Goal: Task Accomplishment & Management: Use online tool/utility

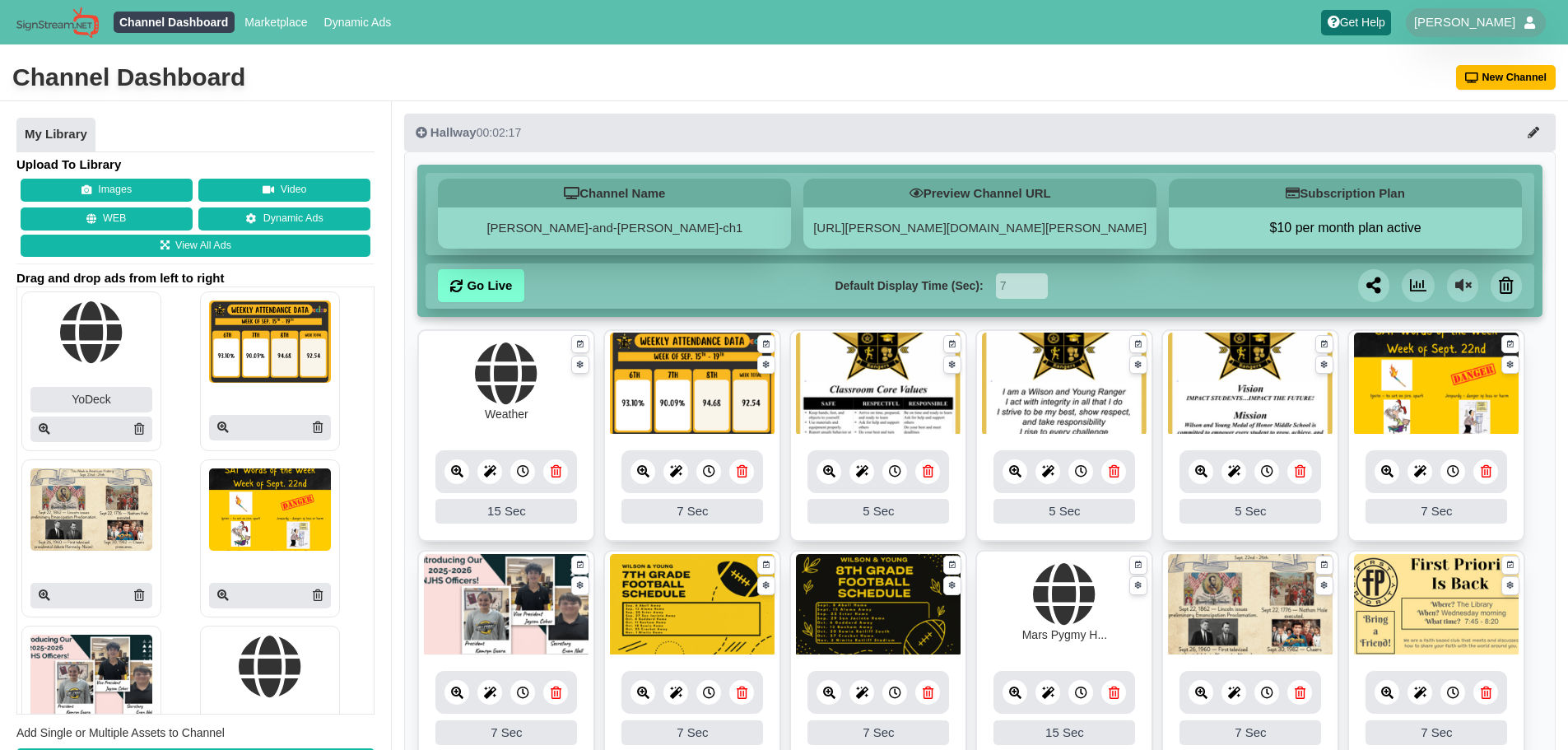
click at [1487, 466] on icon at bounding box center [1485, 471] width 10 height 12
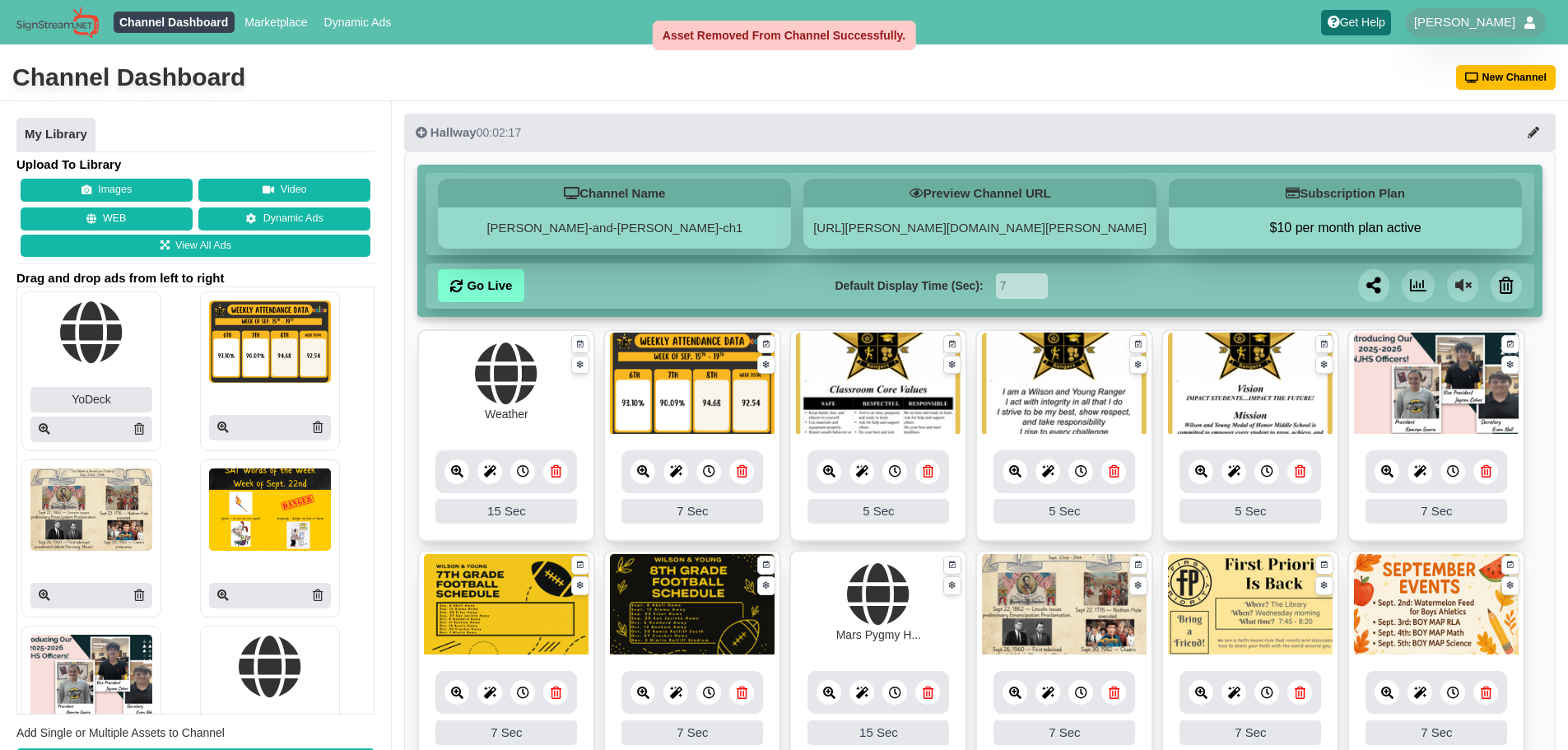
click at [736, 476] on icon at bounding box center [741, 471] width 10 height 12
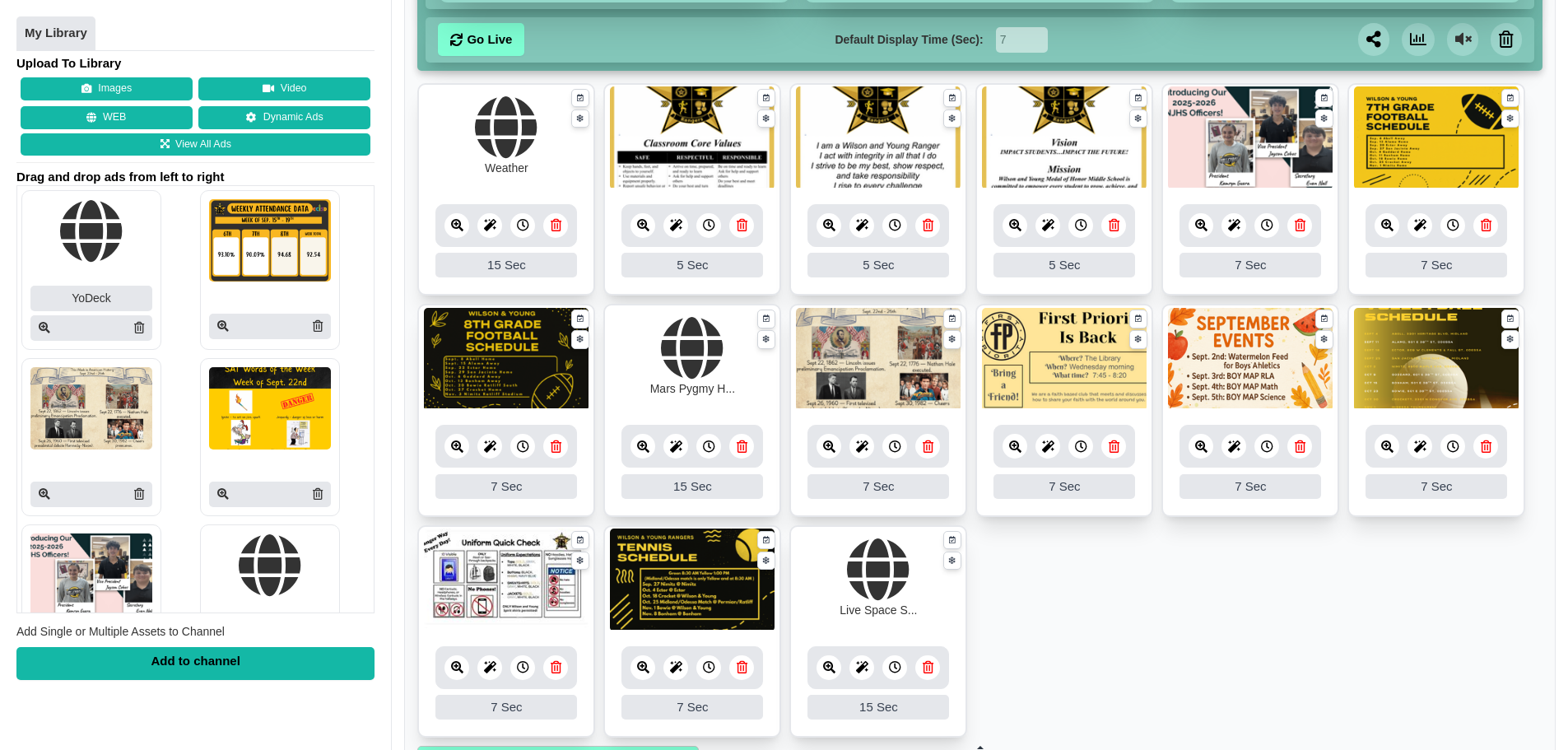
scroll to position [247, 0]
click at [927, 447] on icon at bounding box center [927, 445] width 10 height 12
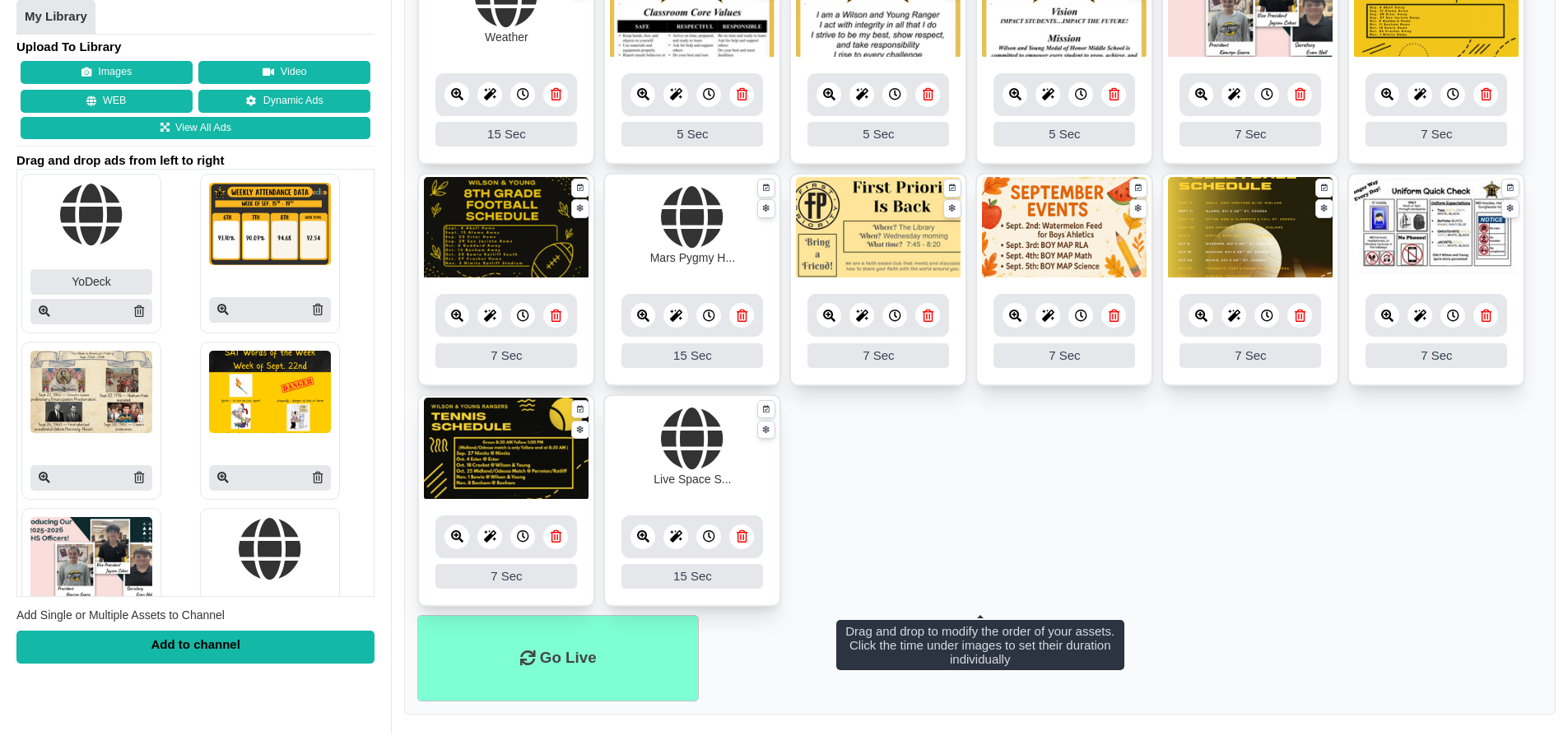
scroll to position [380, 0]
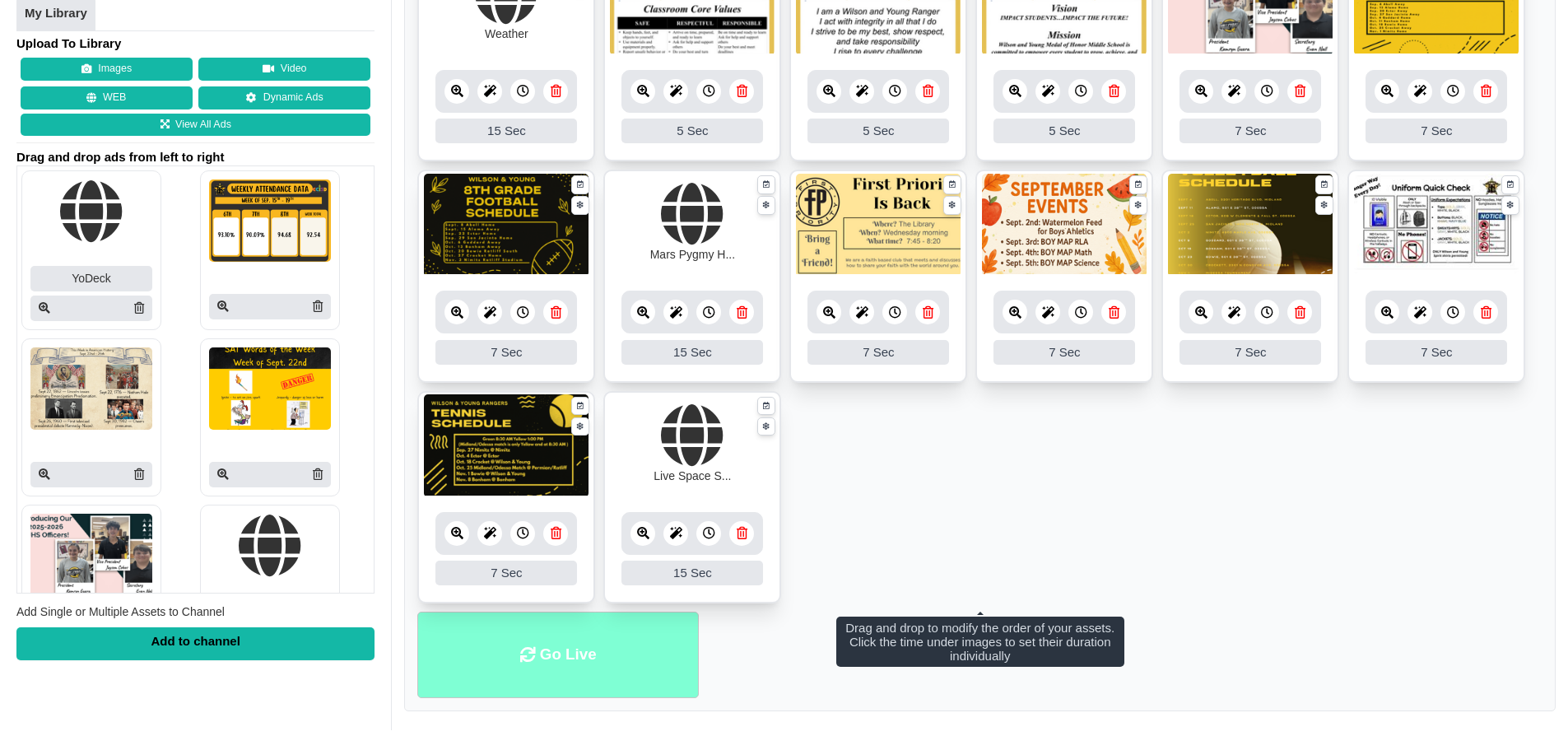
click at [623, 682] on li "Go Live" at bounding box center [558, 655] width 281 height 87
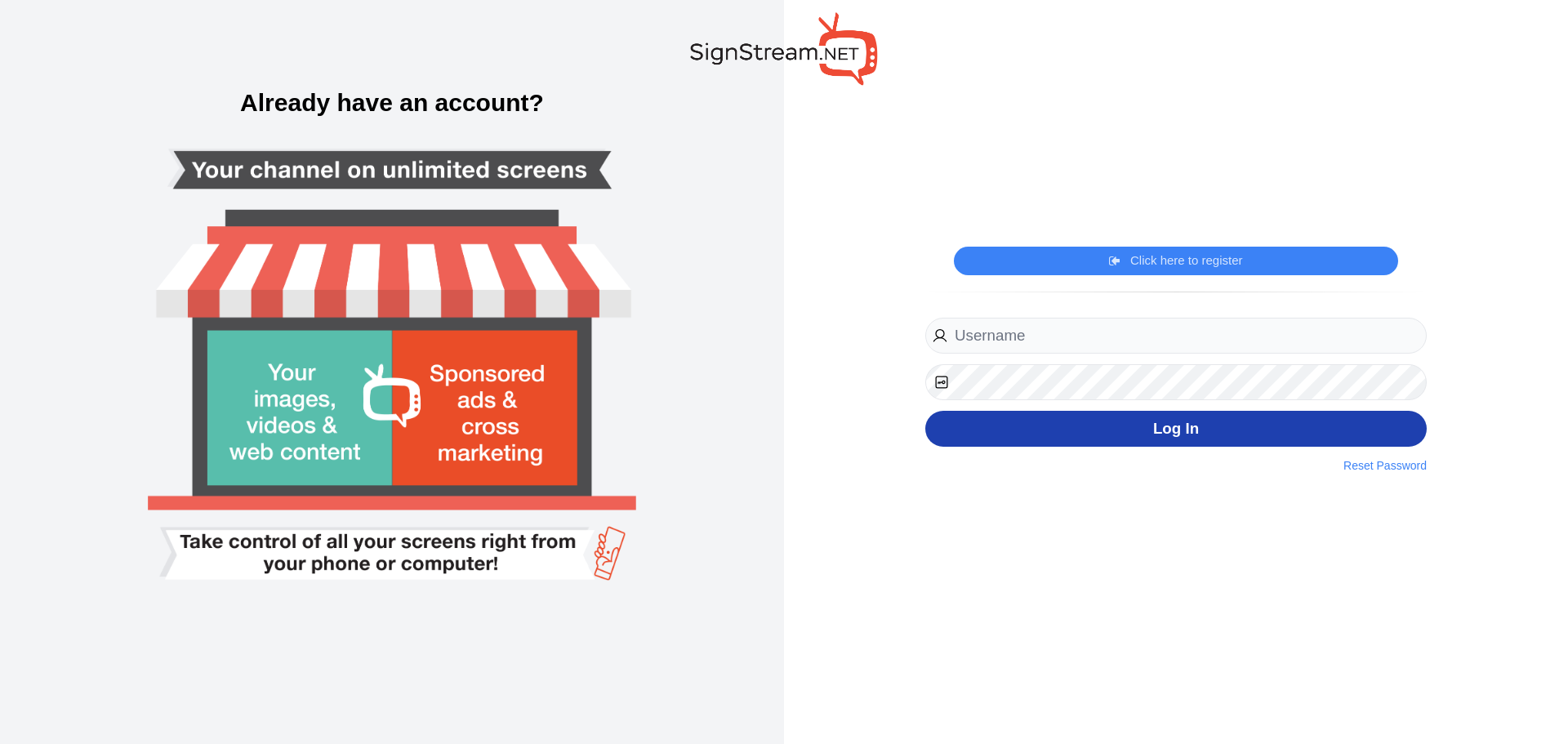
type input "[PERSON_NAME][EMAIL_ADDRESS][PERSON_NAME][DOMAIN_NAME]"
click at [1264, 424] on button "Log In" at bounding box center [1175, 428] width 501 height 36
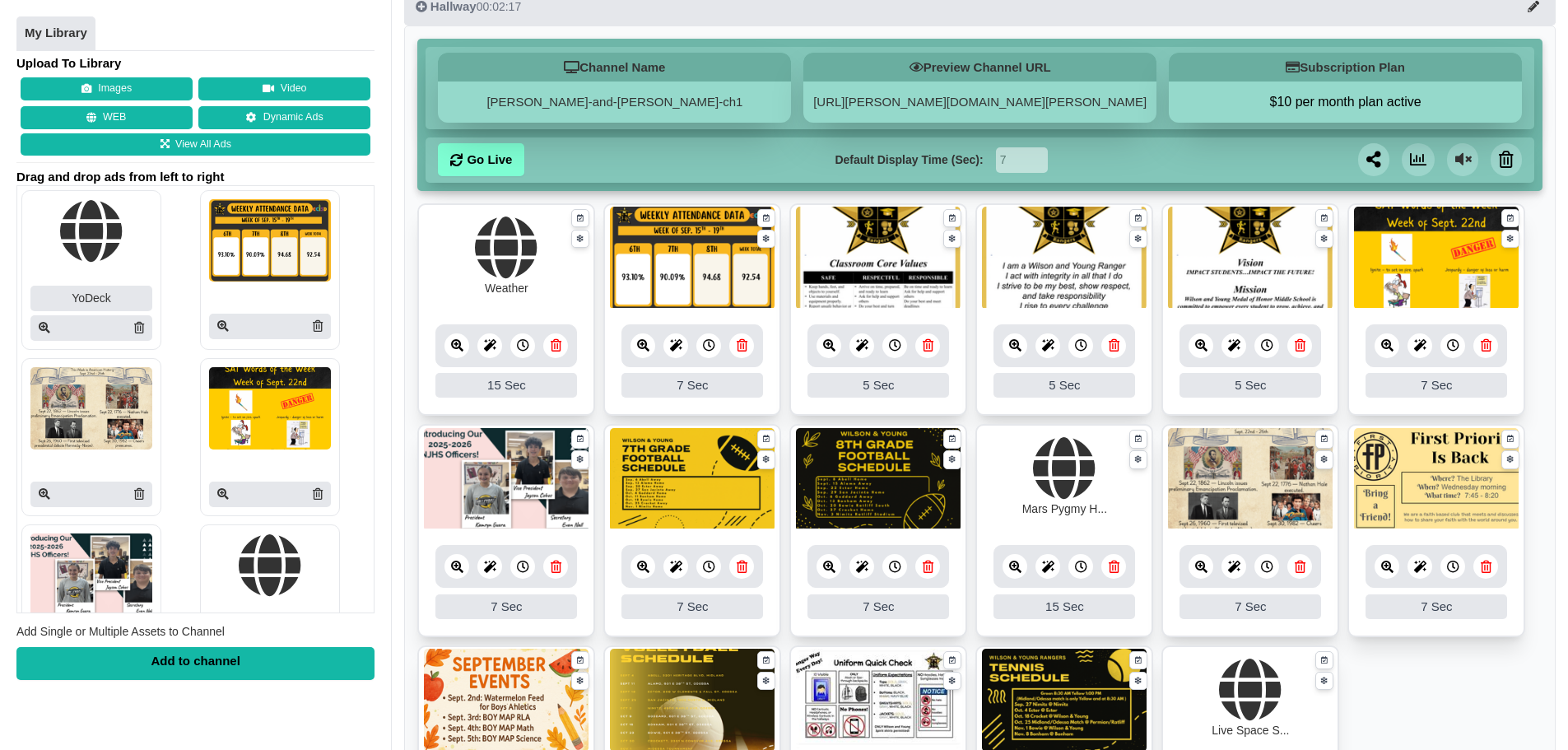
scroll to position [247, 0]
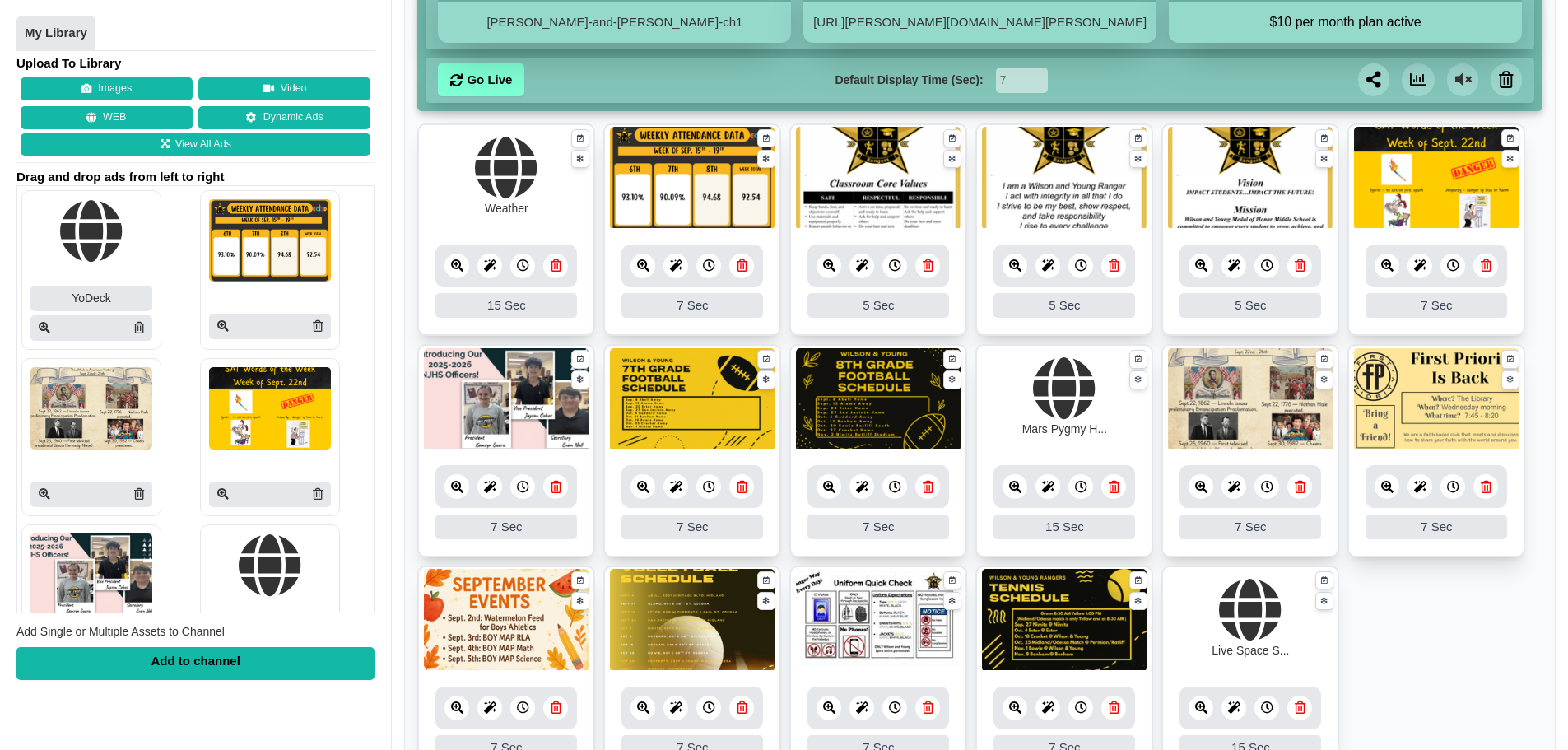
click at [750, 262] on link at bounding box center [741, 265] width 24 height 24
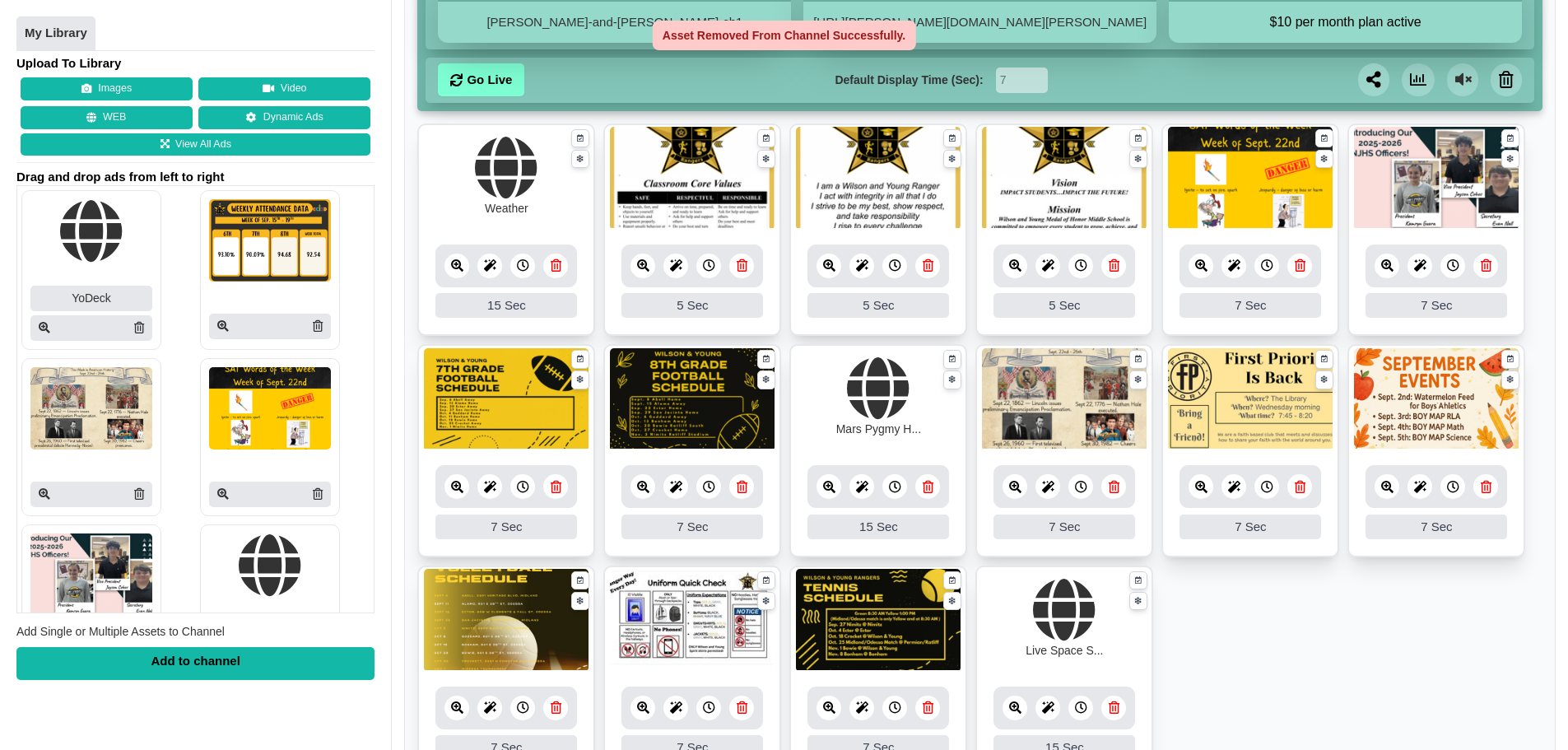
scroll to position [206, 0]
click at [1300, 264] on icon at bounding box center [1299, 265] width 10 height 12
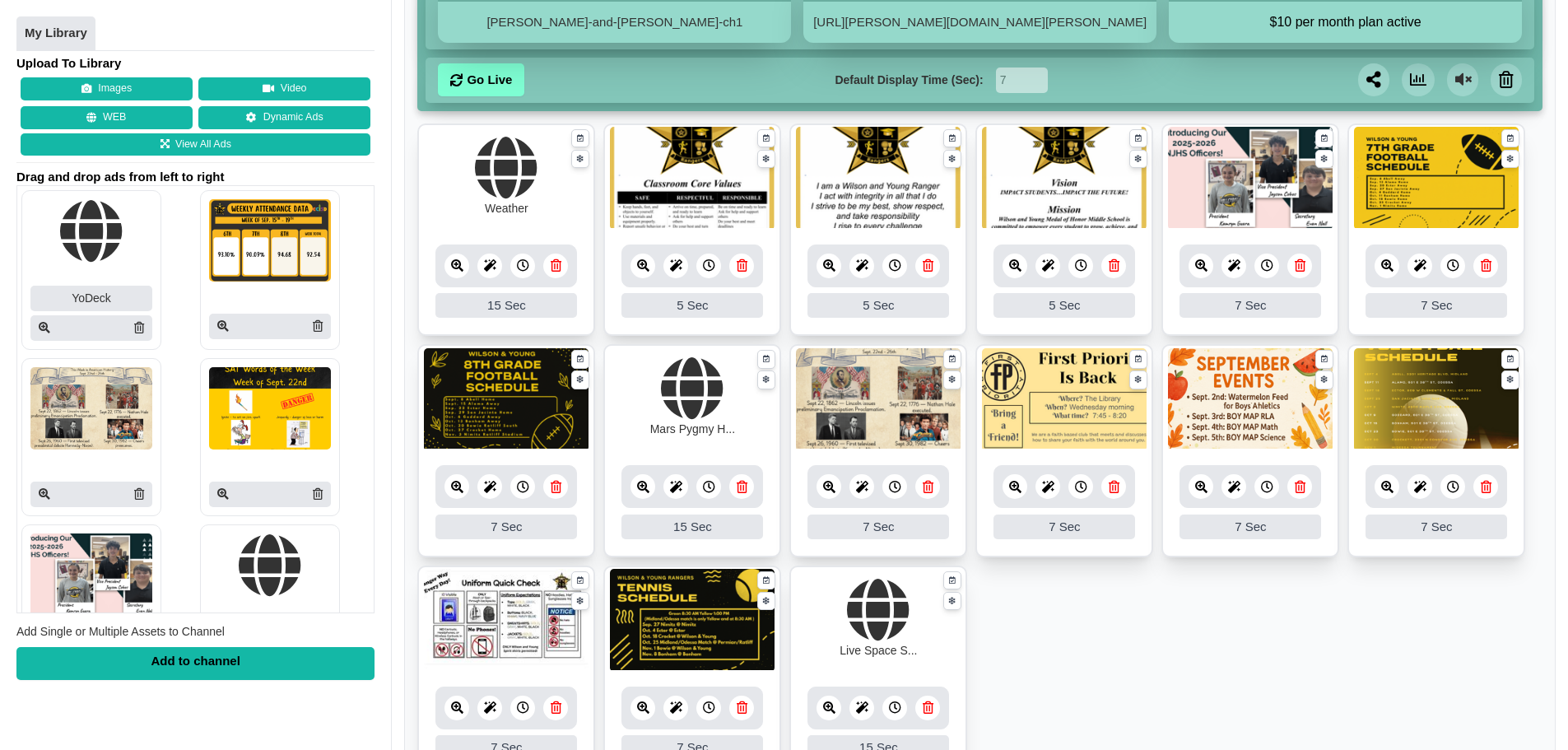
click at [929, 496] on link at bounding box center [927, 487] width 24 height 24
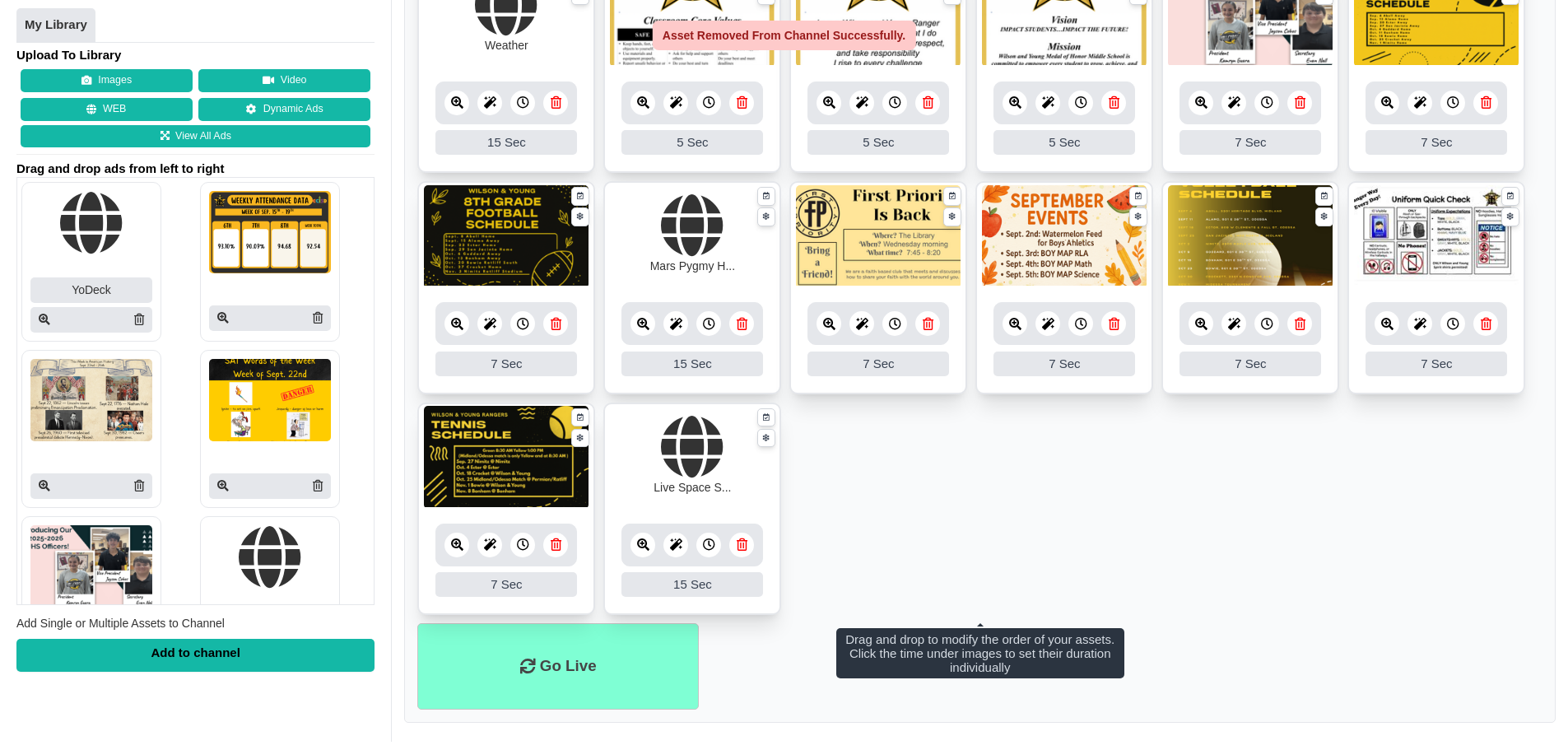
scroll to position [380, 0]
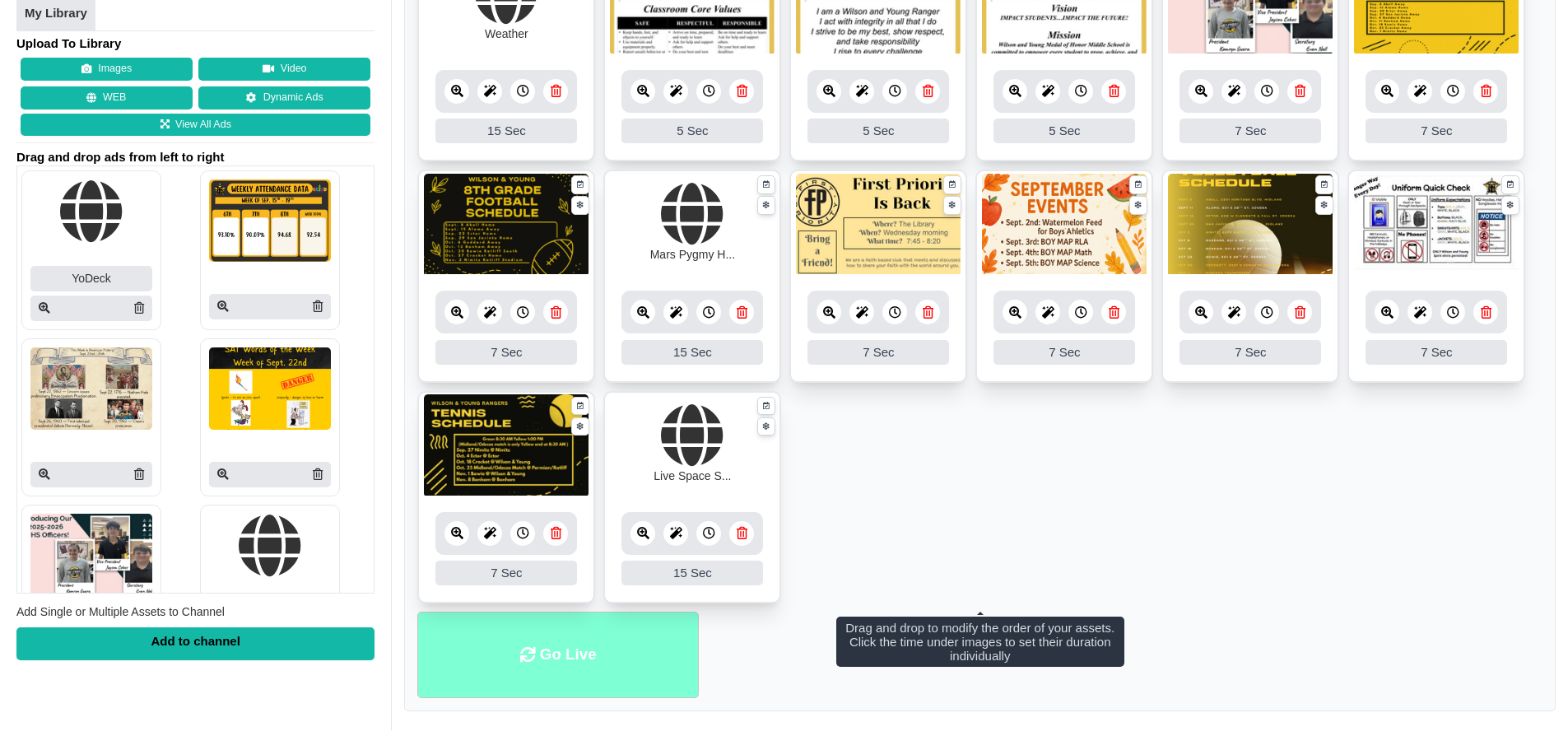
click at [641, 643] on li "Go Live" at bounding box center [558, 655] width 281 height 87
